Goal: Information Seeking & Learning: Learn about a topic

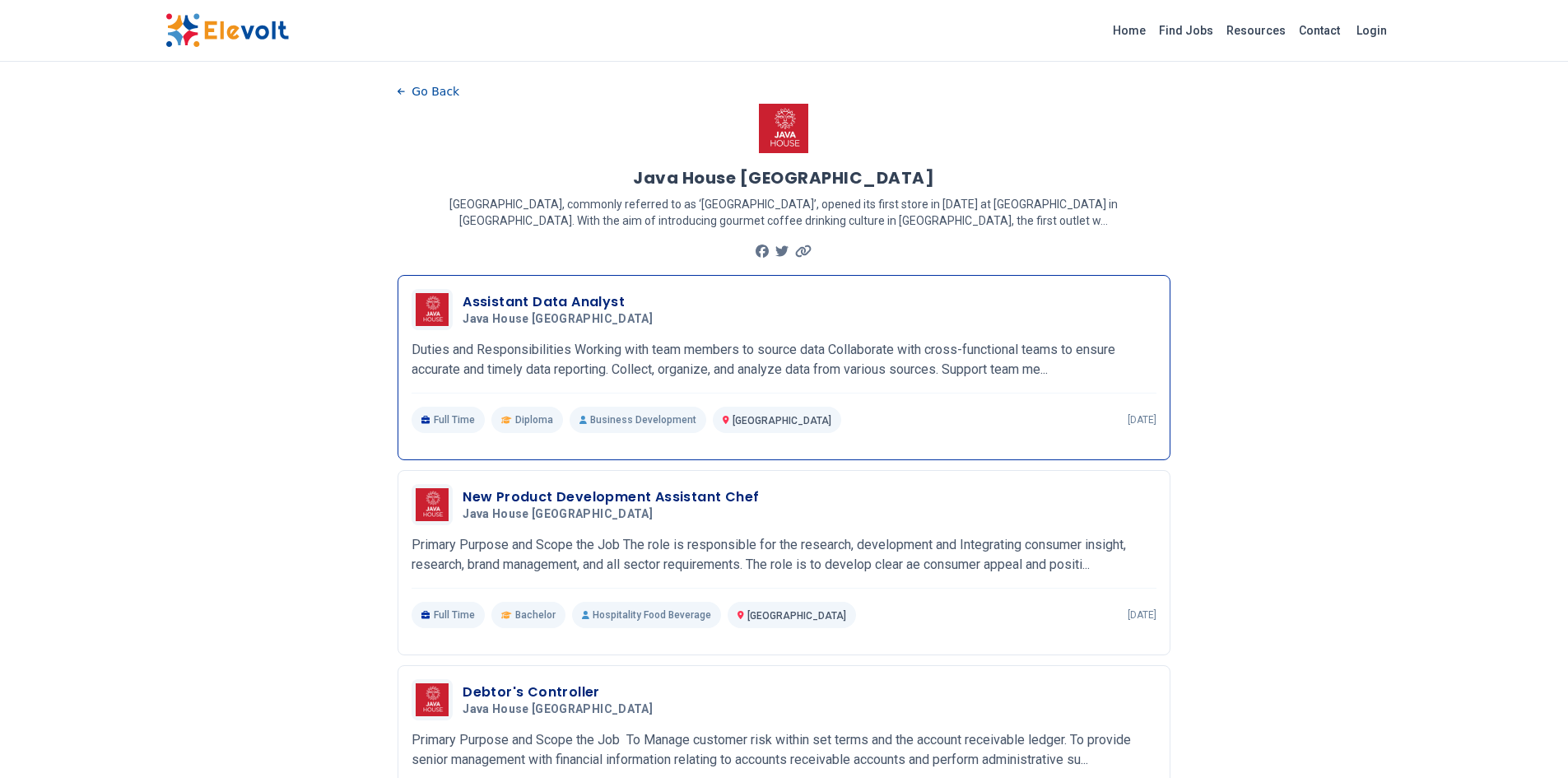
click at [771, 350] on p "Duties and Responsibilities Working with team members to source data Collaborat…" at bounding box center [784, 360] width 744 height 39
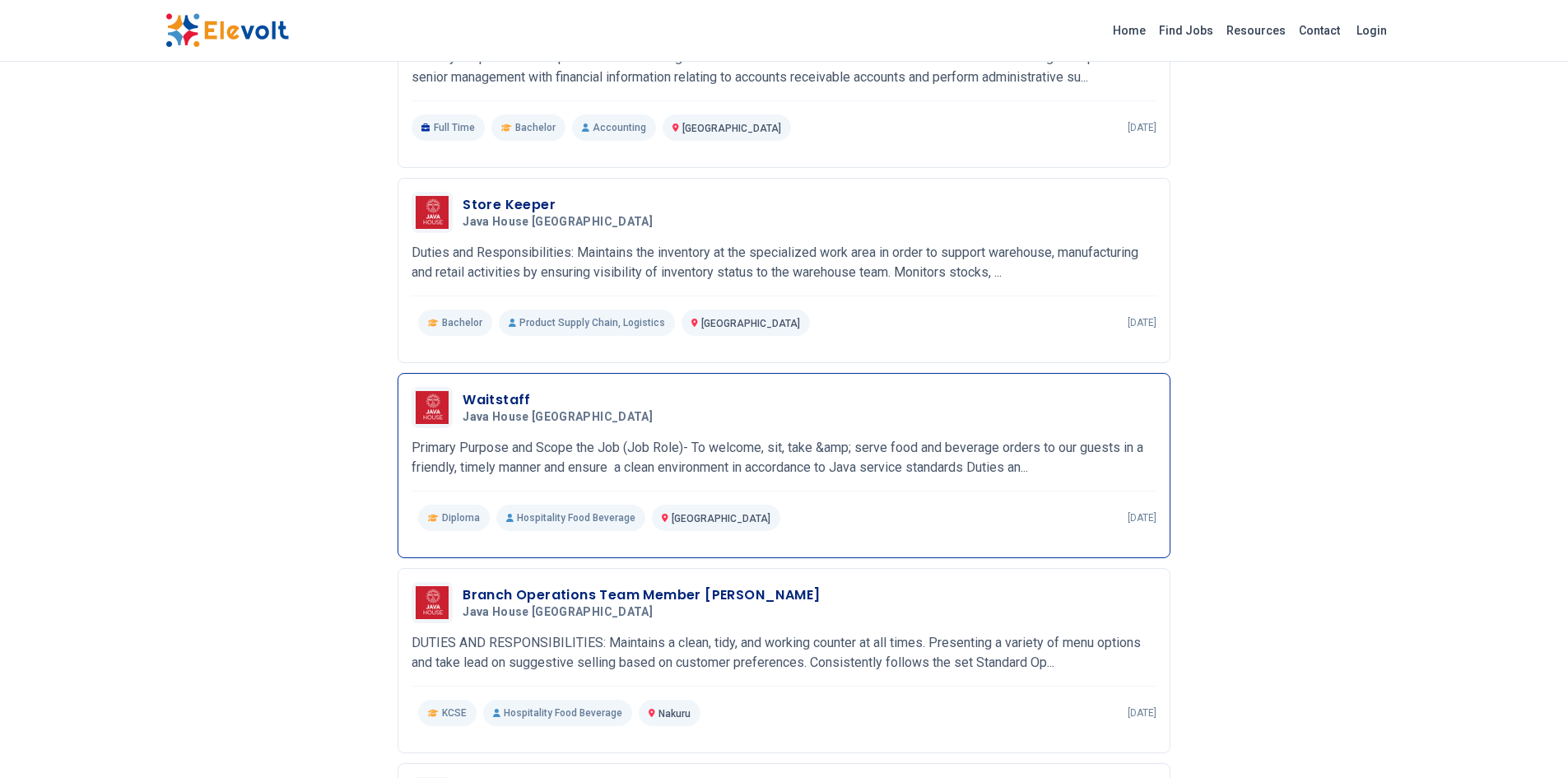
scroll to position [658, 0]
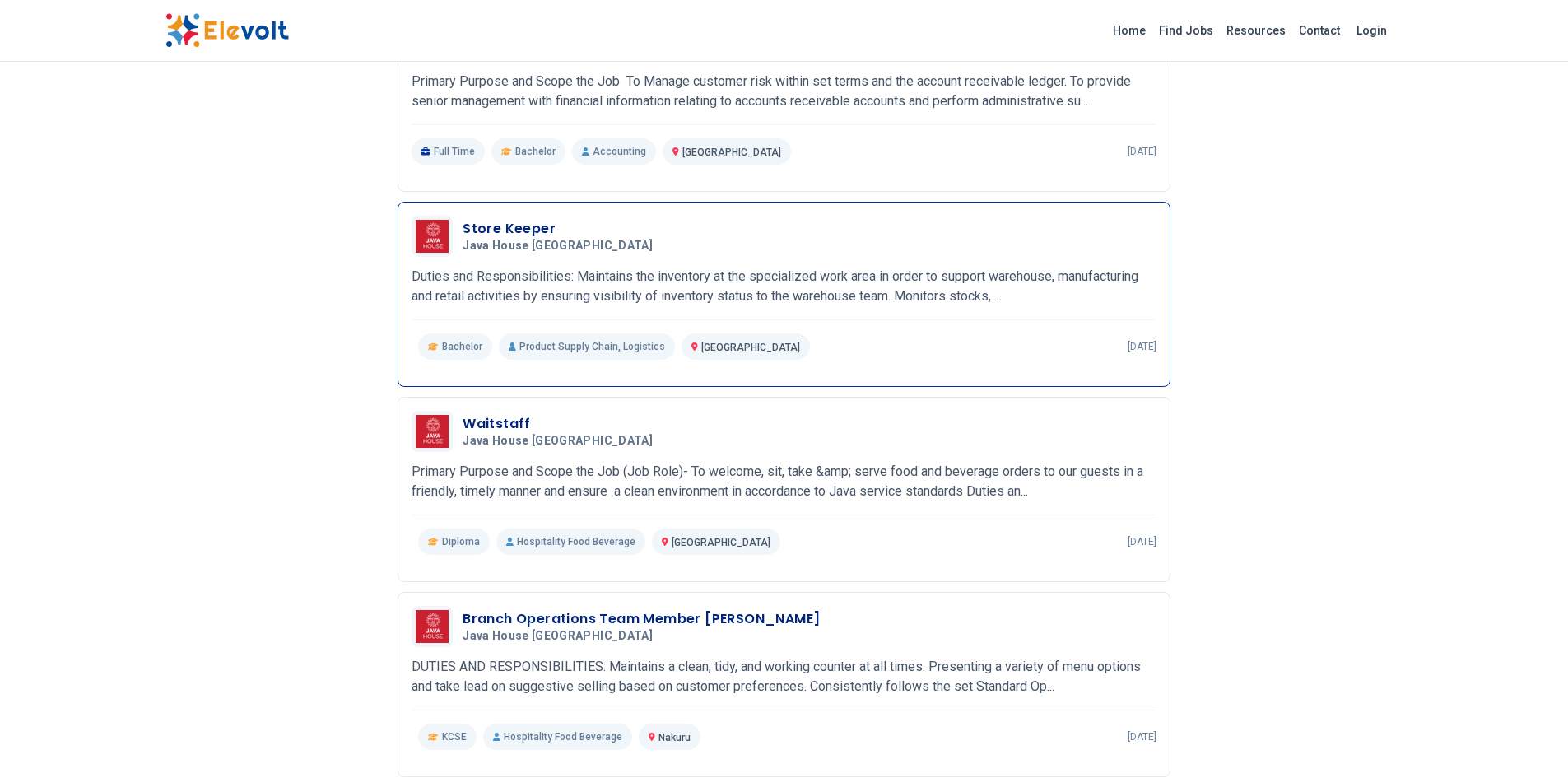
click at [653, 280] on p "Duties and Responsibilities: Maintains the inventory at the specialized work ar…" at bounding box center [784, 286] width 744 height 39
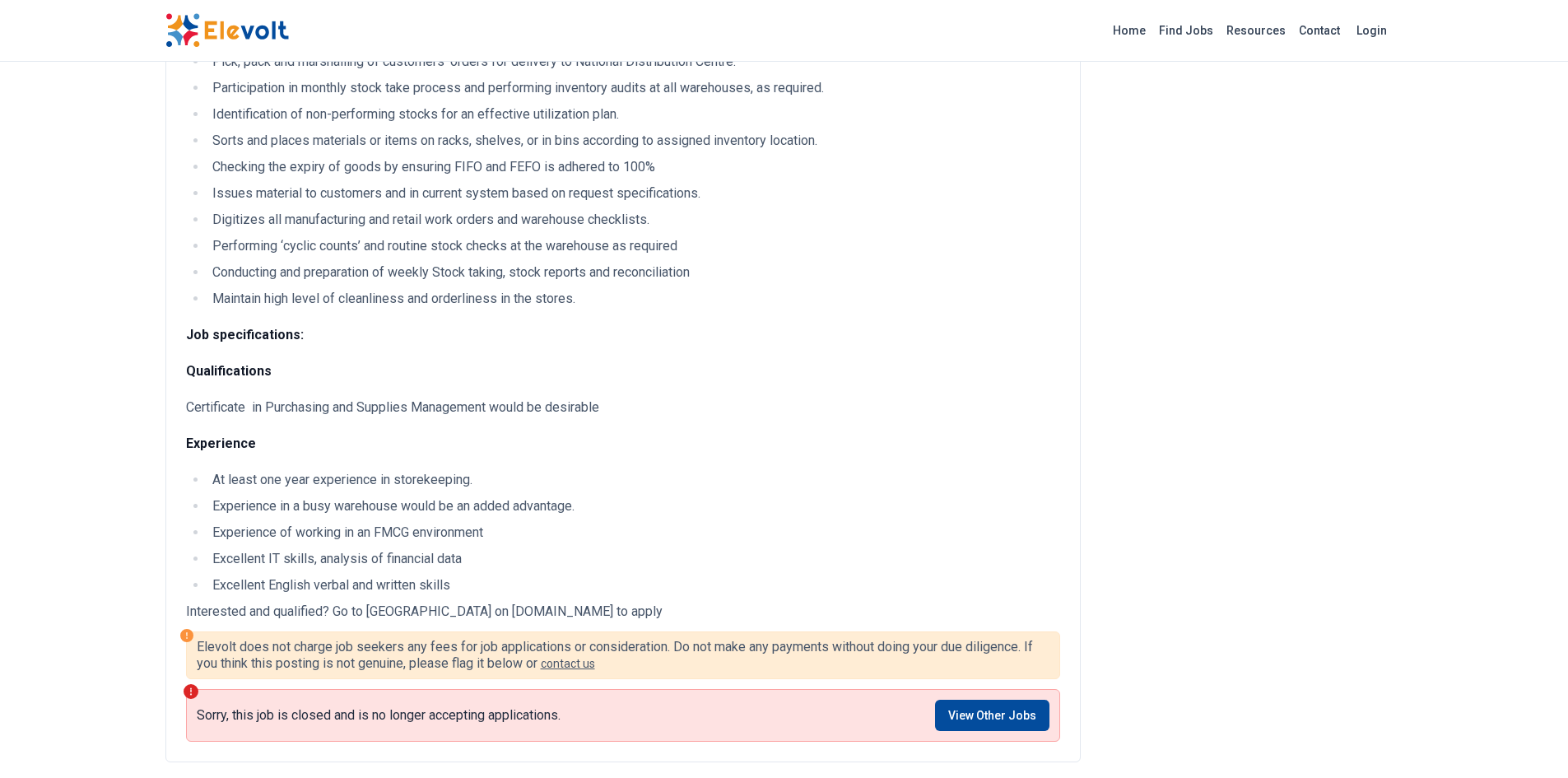
scroll to position [412, 0]
